Goal: Transaction & Acquisition: Purchase product/service

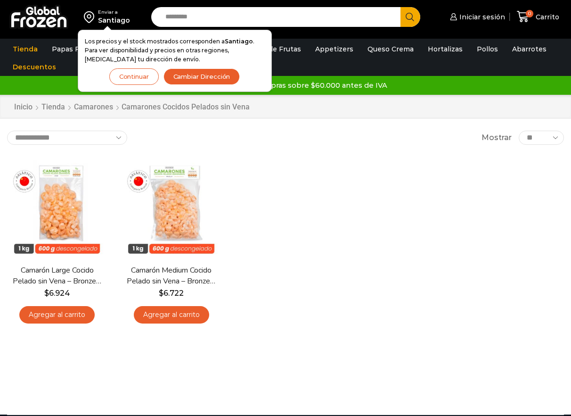
click at [485, 246] on div "En stock Vista Rápida Camarón Large Cocido Pelado sin Vena – Bronze – Caja 10 k…" at bounding box center [285, 242] width 571 height 185
click at [146, 75] on button "Continuar" at bounding box center [133, 76] width 49 height 16
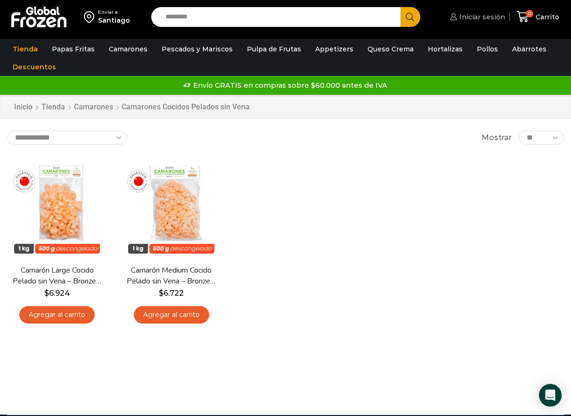
click at [479, 13] on span "Iniciar sesión" at bounding box center [481, 16] width 48 height 9
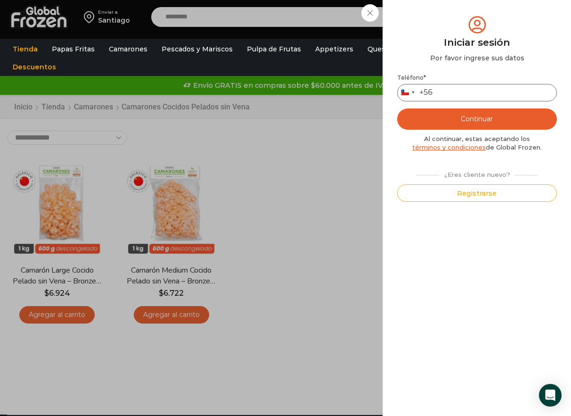
click at [471, 92] on input "Teléfono *" at bounding box center [477, 92] width 160 height 17
type input "*********"
click at [475, 122] on button "Continuar" at bounding box center [477, 118] width 160 height 21
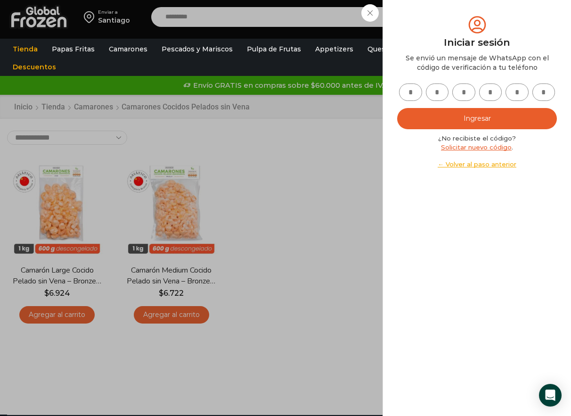
click at [412, 90] on input "text" at bounding box center [410, 91] width 23 height 17
type input "*"
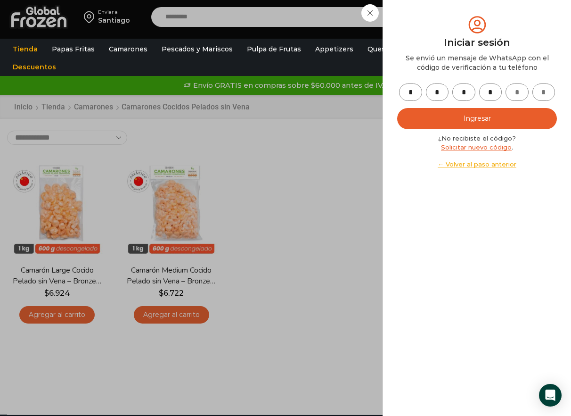
type input "*"
click at [422, 121] on button "Ingresar" at bounding box center [477, 118] width 160 height 21
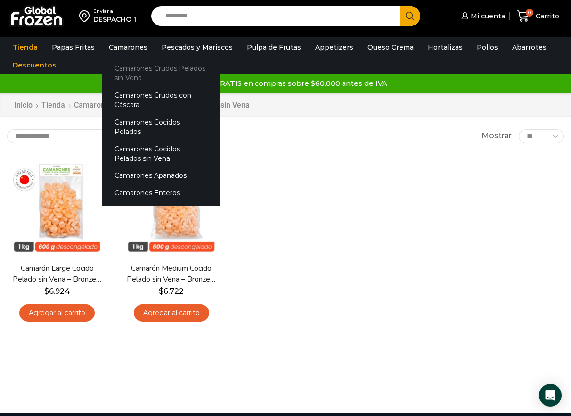
click at [137, 72] on link "Camarones Crudos Pelados sin Vena" at bounding box center [161, 73] width 119 height 27
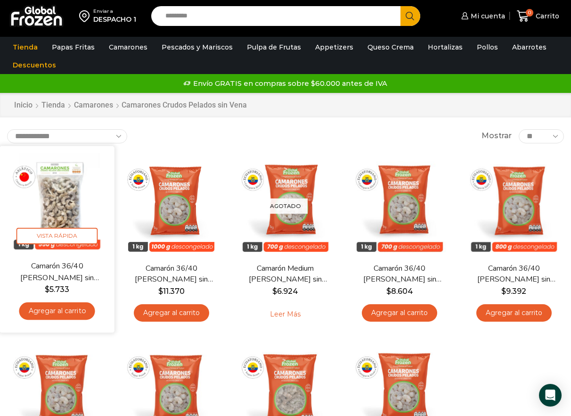
click at [74, 311] on link "Agregar al carrito" at bounding box center [57, 310] width 76 height 17
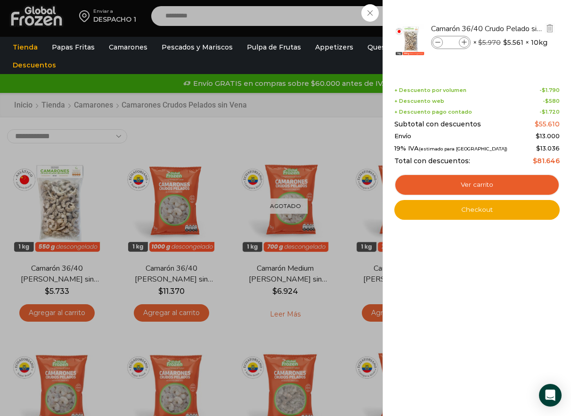
click at [467, 44] on span at bounding box center [464, 42] width 10 height 10
type input "*"
click at [463, 187] on link "Ver carrito" at bounding box center [476, 185] width 165 height 22
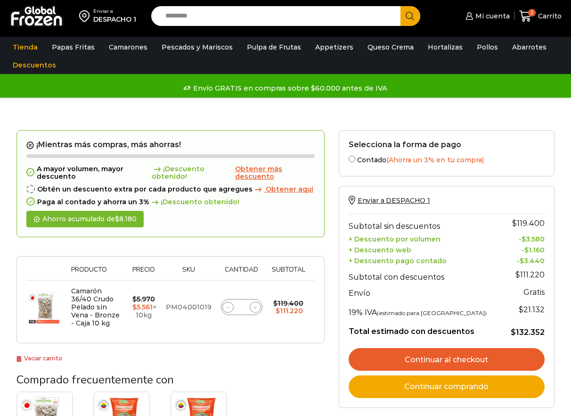
scroll to position [96, 0]
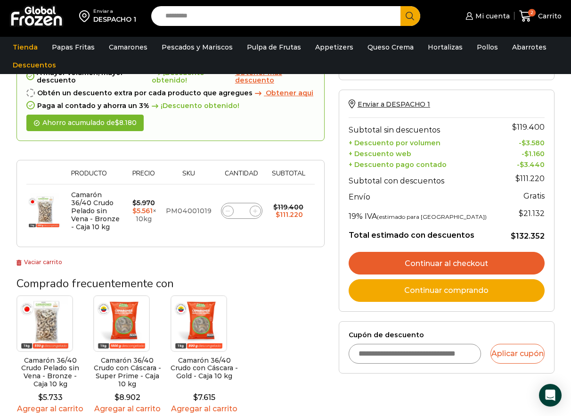
click at [499, 265] on link "Continuar al checkout" at bounding box center [447, 263] width 196 height 23
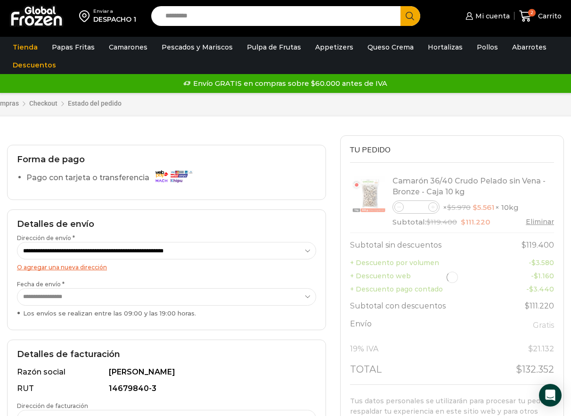
select select "*"
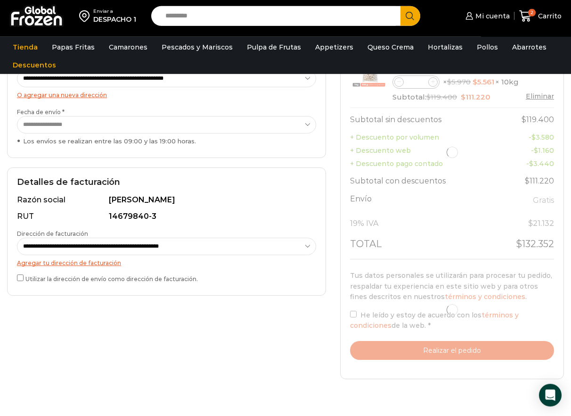
scroll to position [192, 0]
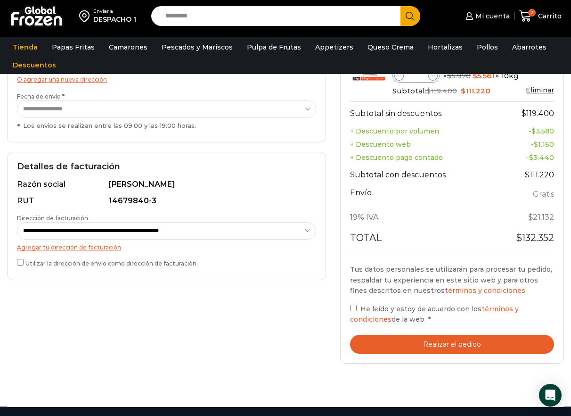
click at [404, 349] on button "Realizar el pedido" at bounding box center [452, 344] width 204 height 19
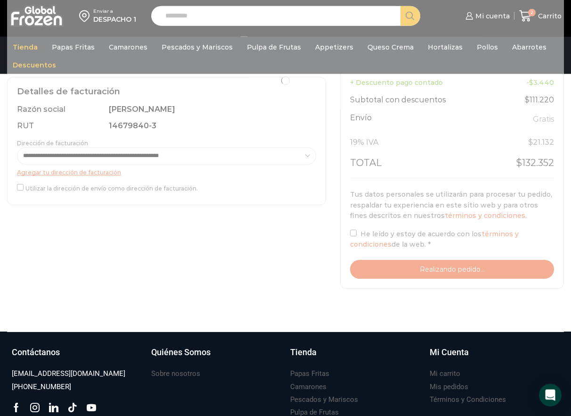
scroll to position [288, 0]
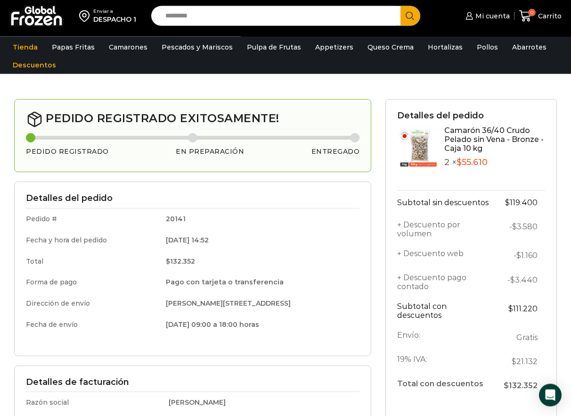
scroll to position [48, 0]
